Goal: Task Accomplishment & Management: Use online tool/utility

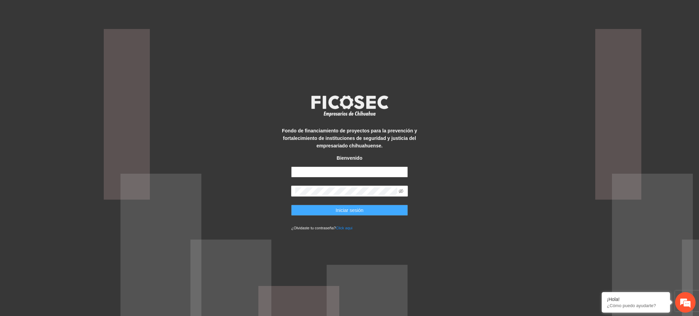
type input "**********"
drag, startPoint x: 350, startPoint y: 211, endPoint x: 336, endPoint y: 202, distance: 17.0
click at [350, 211] on span "Iniciar sesión" at bounding box center [349, 210] width 28 height 8
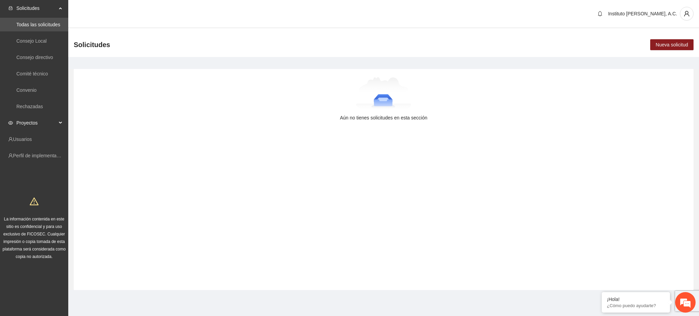
click at [32, 126] on span "Proyectos" at bounding box center [36, 123] width 40 height 14
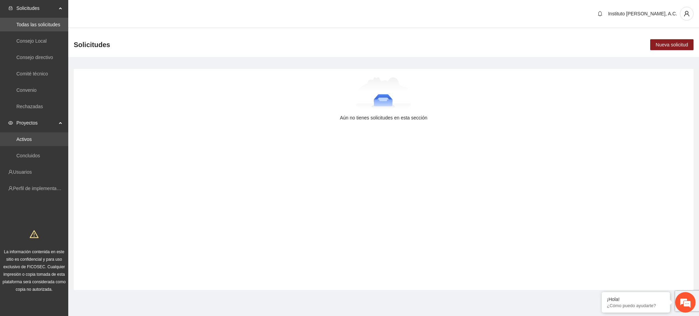
click at [28, 137] on link "Activos" at bounding box center [23, 139] width 15 height 5
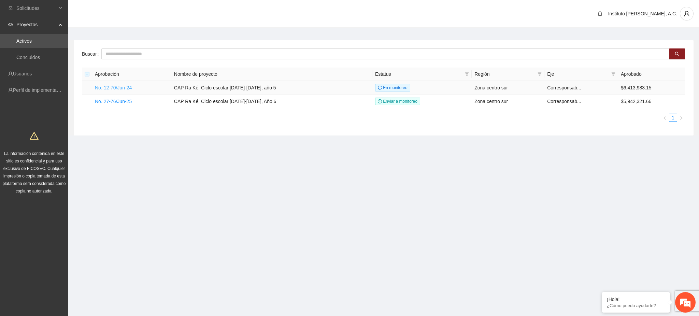
click at [122, 89] on link "No. 12-70/Jun-24" at bounding box center [113, 87] width 37 height 5
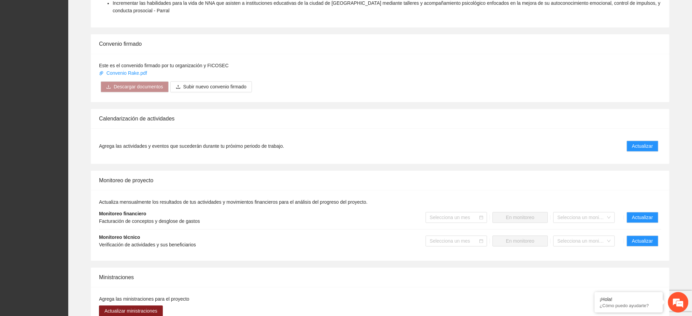
scroll to position [500, 0]
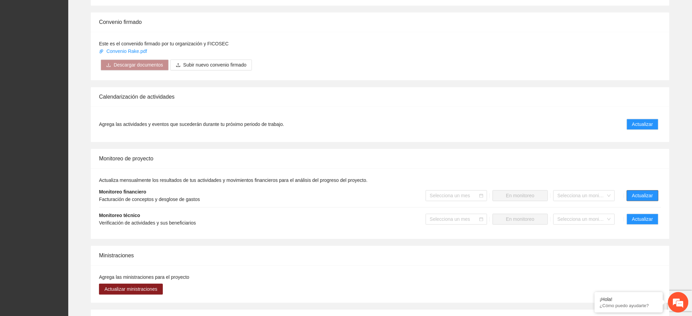
click at [632, 192] on span "Actualizar" at bounding box center [642, 196] width 21 height 8
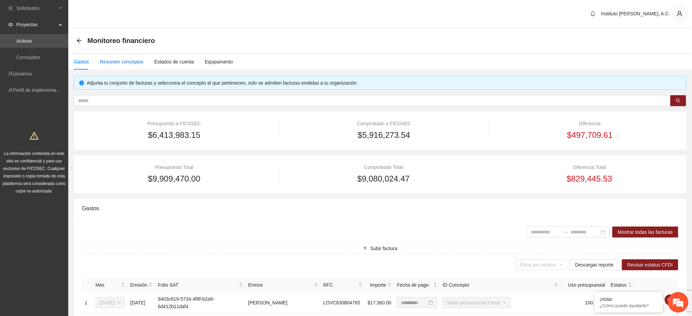
click at [116, 61] on div "Resumen conceptos" at bounding box center [122, 62] width 44 height 8
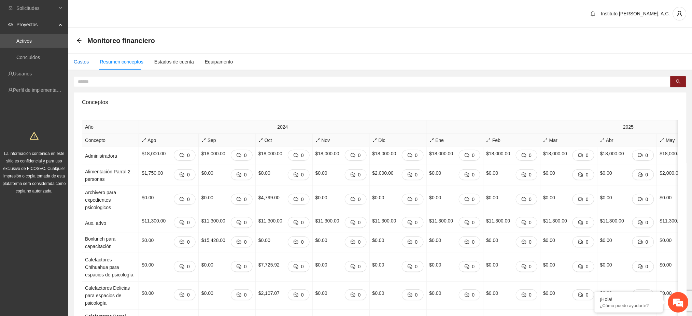
click at [81, 59] on div "Gastos" at bounding box center [81, 62] width 15 height 8
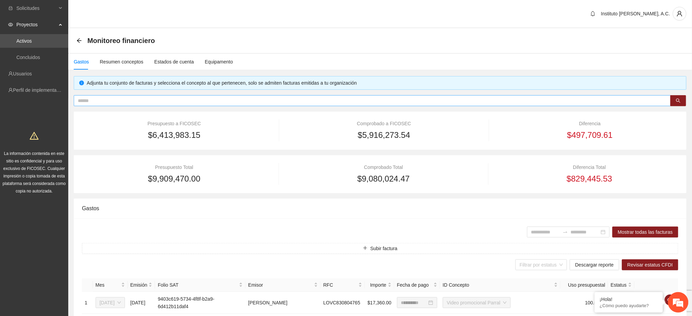
click at [155, 101] on input "text" at bounding box center [369, 101] width 583 height 8
type input "***"
type input "**********"
drag, startPoint x: 98, startPoint y: 100, endPoint x: 52, endPoint y: 101, distance: 46.1
click at [52, 101] on section "Solicitudes Proyectos Activos Concluidos Usuarios Perfil de implementadora La i…" at bounding box center [346, 283] width 692 height 566
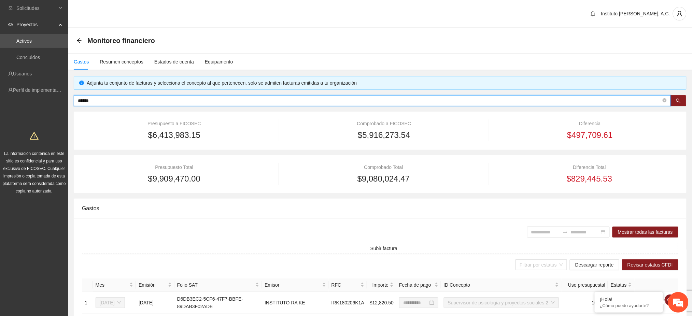
paste input "**********"
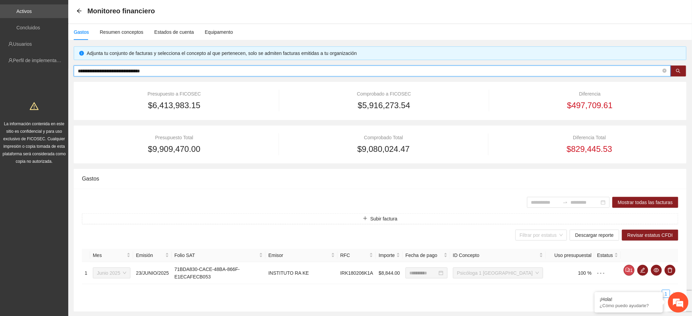
scroll to position [49, 0]
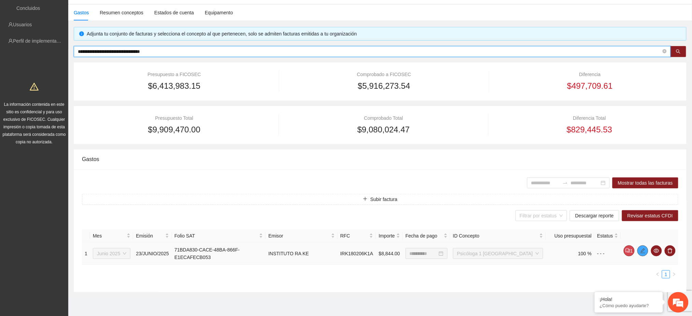
click at [642, 253] on icon "edit" at bounding box center [642, 250] width 5 height 5
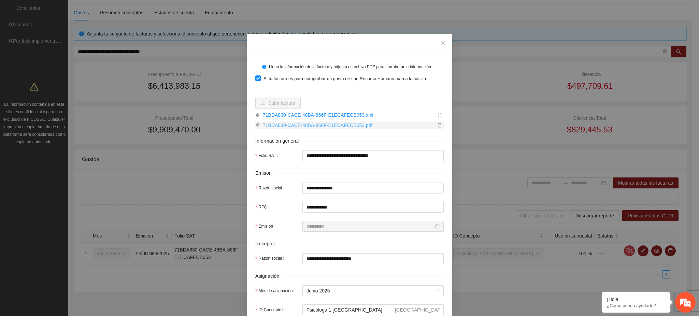
click at [300, 125] on link "71BDA830-CACE-48BA-866F-E1ECAFECB053.pdf" at bounding box center [347, 125] width 175 height 8
click at [441, 46] on span "Close" at bounding box center [442, 43] width 18 height 18
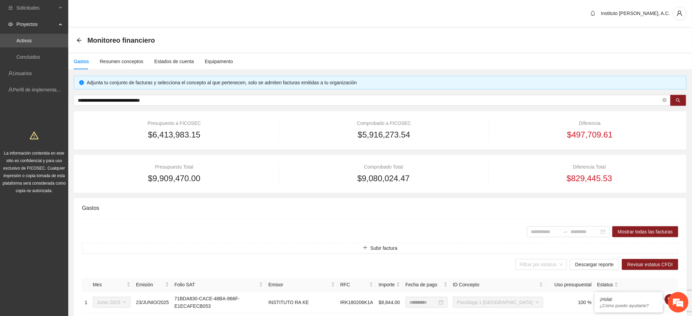
scroll to position [0, 0]
drag, startPoint x: 187, startPoint y: 100, endPoint x: 33, endPoint y: 84, distance: 155.5
click at [33, 84] on section "**********" at bounding box center [346, 183] width 692 height 366
paste input "text"
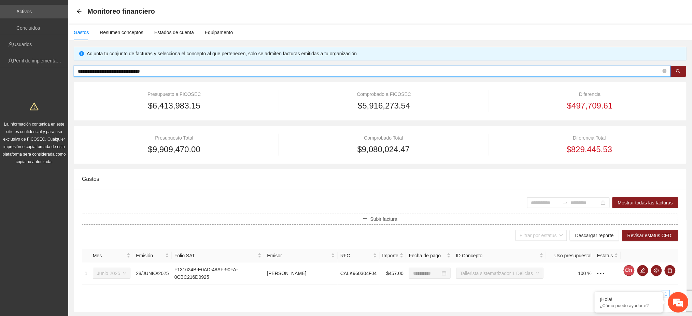
scroll to position [49, 0]
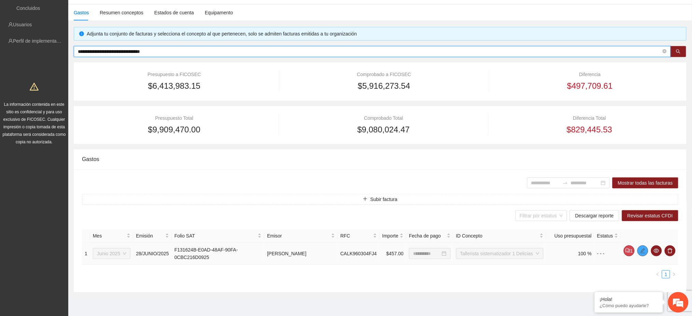
type input "**********"
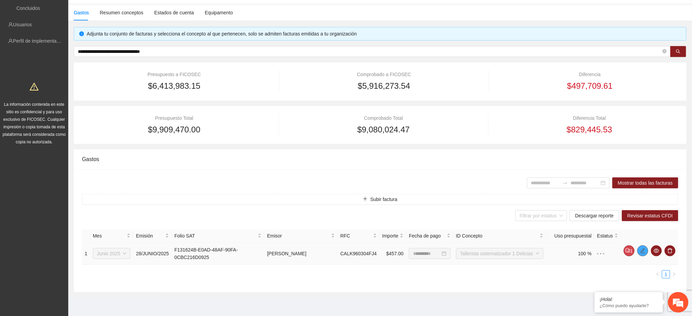
click at [642, 254] on button "button" at bounding box center [642, 250] width 11 height 11
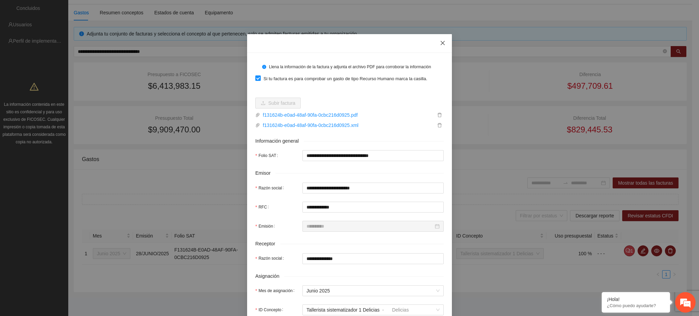
click at [440, 44] on icon "close" at bounding box center [442, 42] width 5 height 5
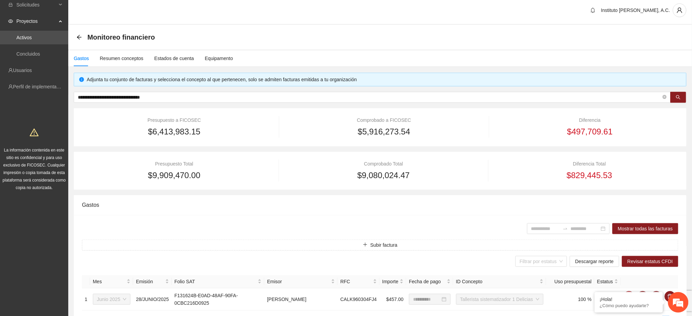
scroll to position [0, 0]
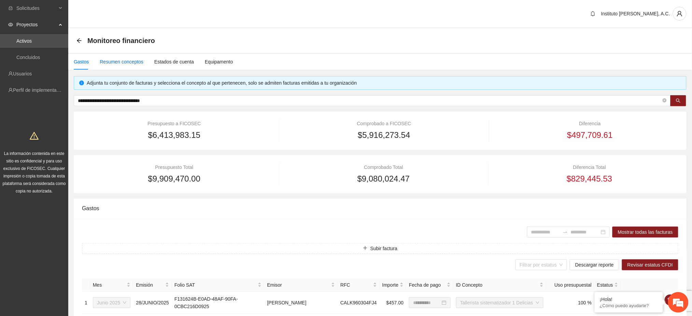
click at [129, 63] on div "Resumen conceptos" at bounding box center [122, 62] width 44 height 8
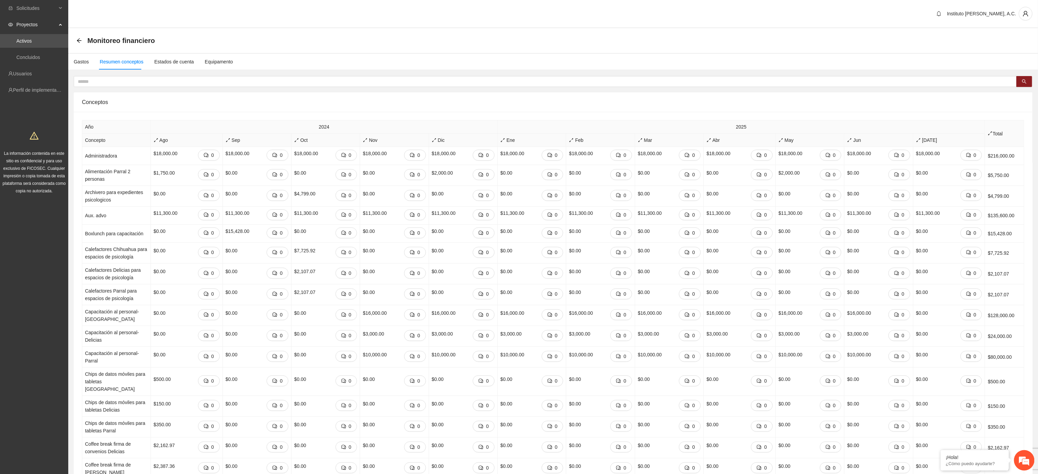
drag, startPoint x: 567, startPoint y: 0, endPoint x: 505, endPoint y: 29, distance: 68.0
click at [505, 29] on div "Monitoreo financiero" at bounding box center [553, 40] width 970 height 25
